Goal: Transaction & Acquisition: Purchase product/service

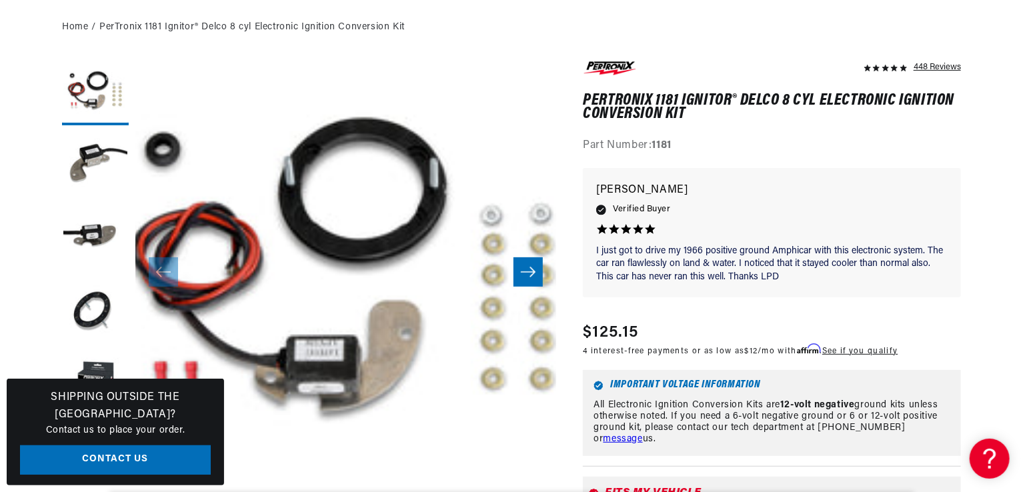
scroll to position [0, 404]
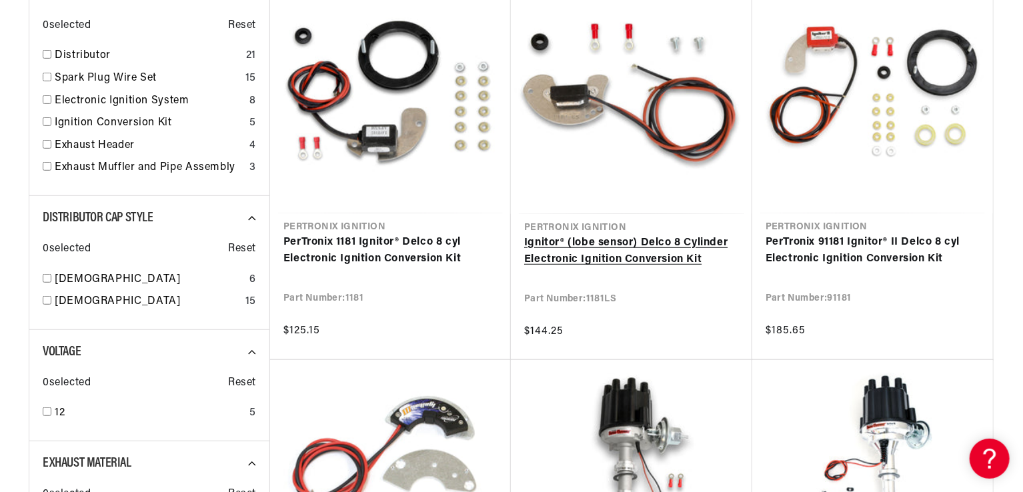
scroll to position [290, 0]
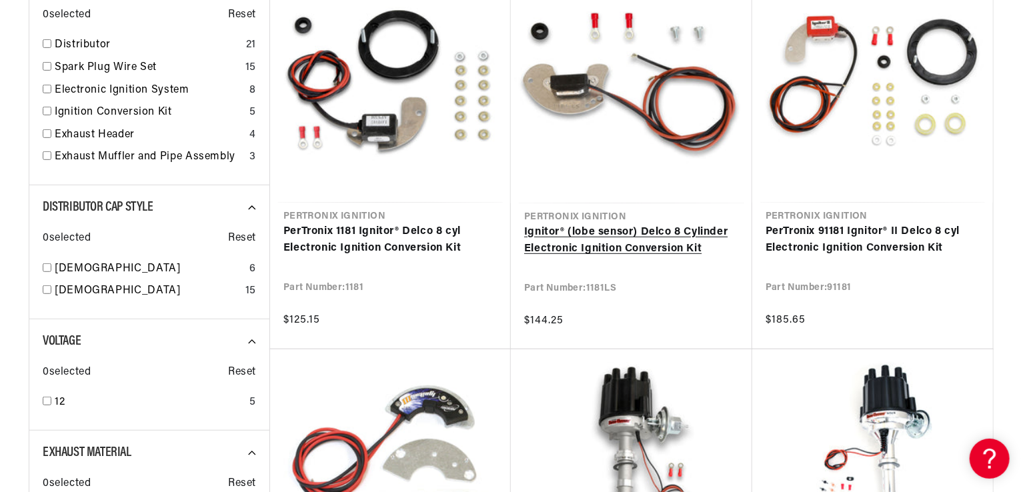
click at [672, 258] on link "Ignitor® (lobe sensor) Delco 8 Cylinder Electronic Ignition Conversion Kit" at bounding box center [631, 241] width 215 height 34
